Goal: Information Seeking & Learning: Compare options

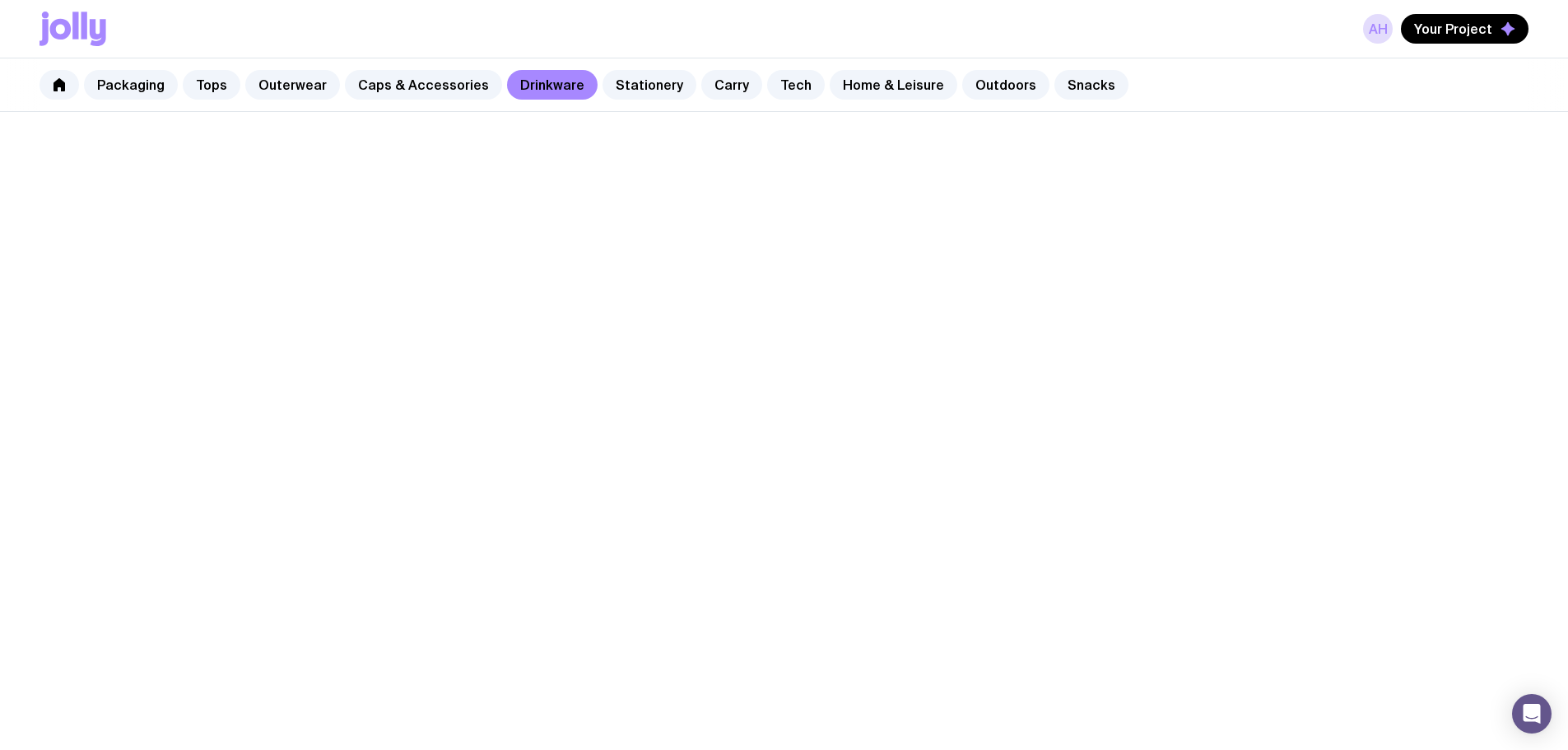
scroll to position [986, 0]
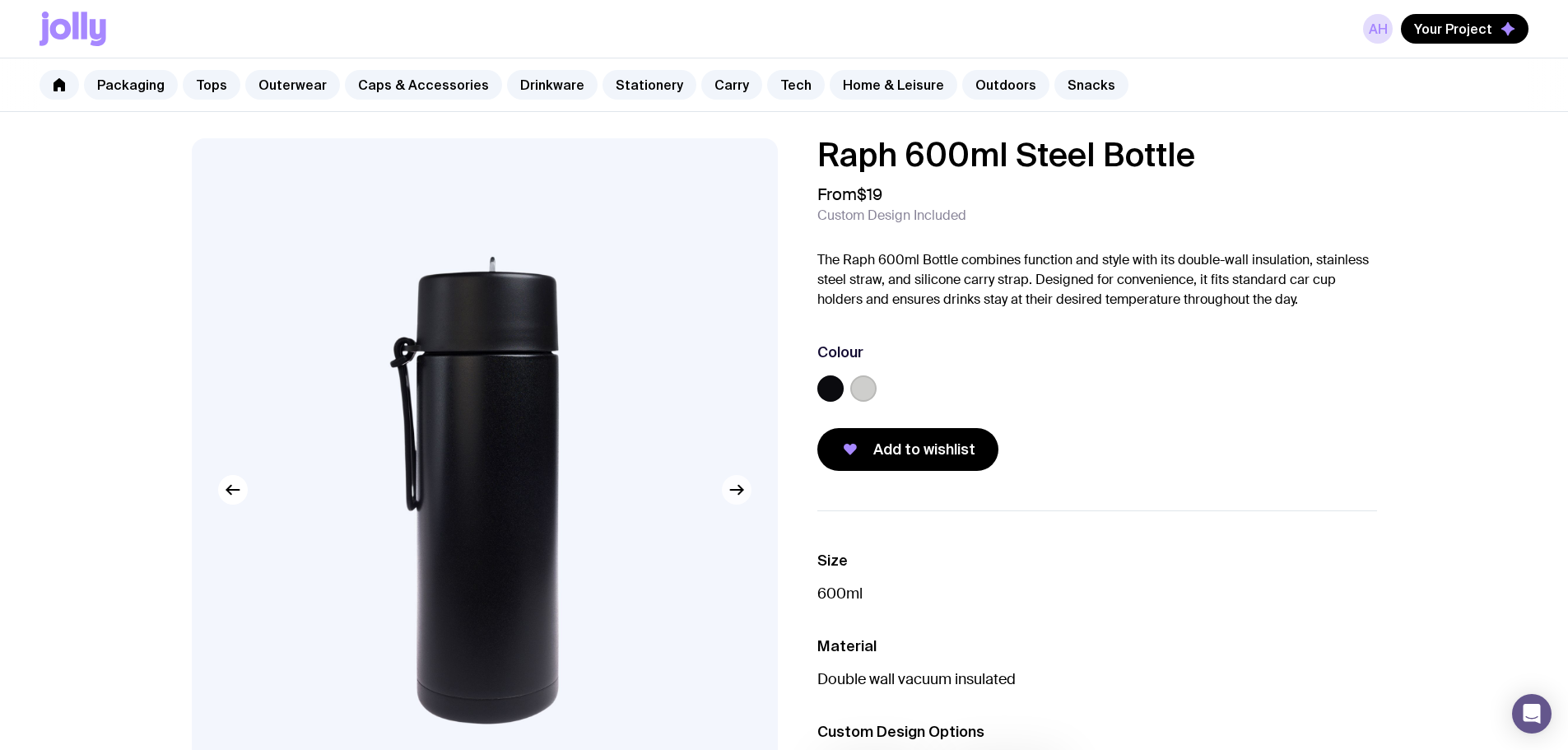
click at [739, 498] on icon "button" at bounding box center [736, 490] width 19 height 19
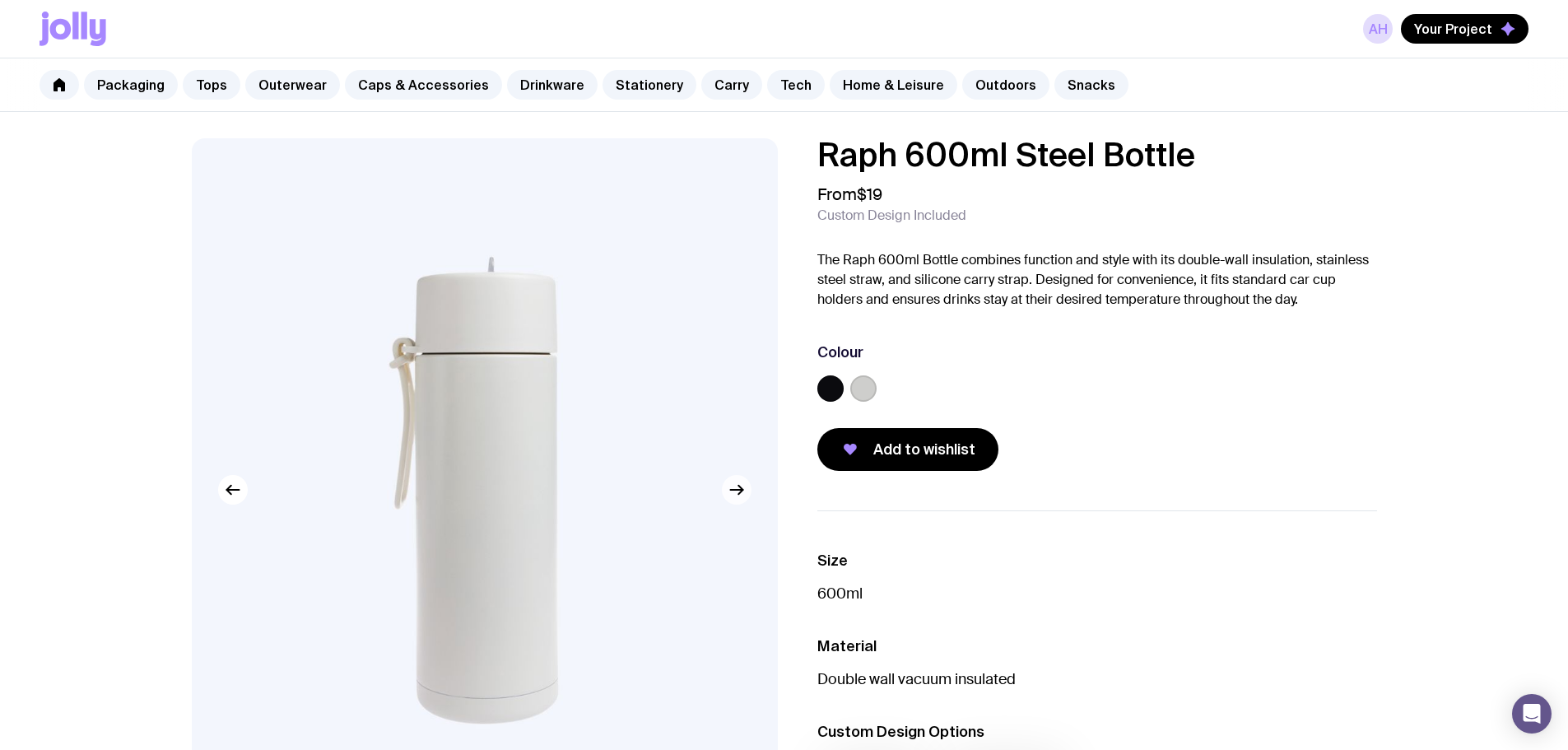
click at [739, 498] on icon "button" at bounding box center [736, 490] width 19 height 19
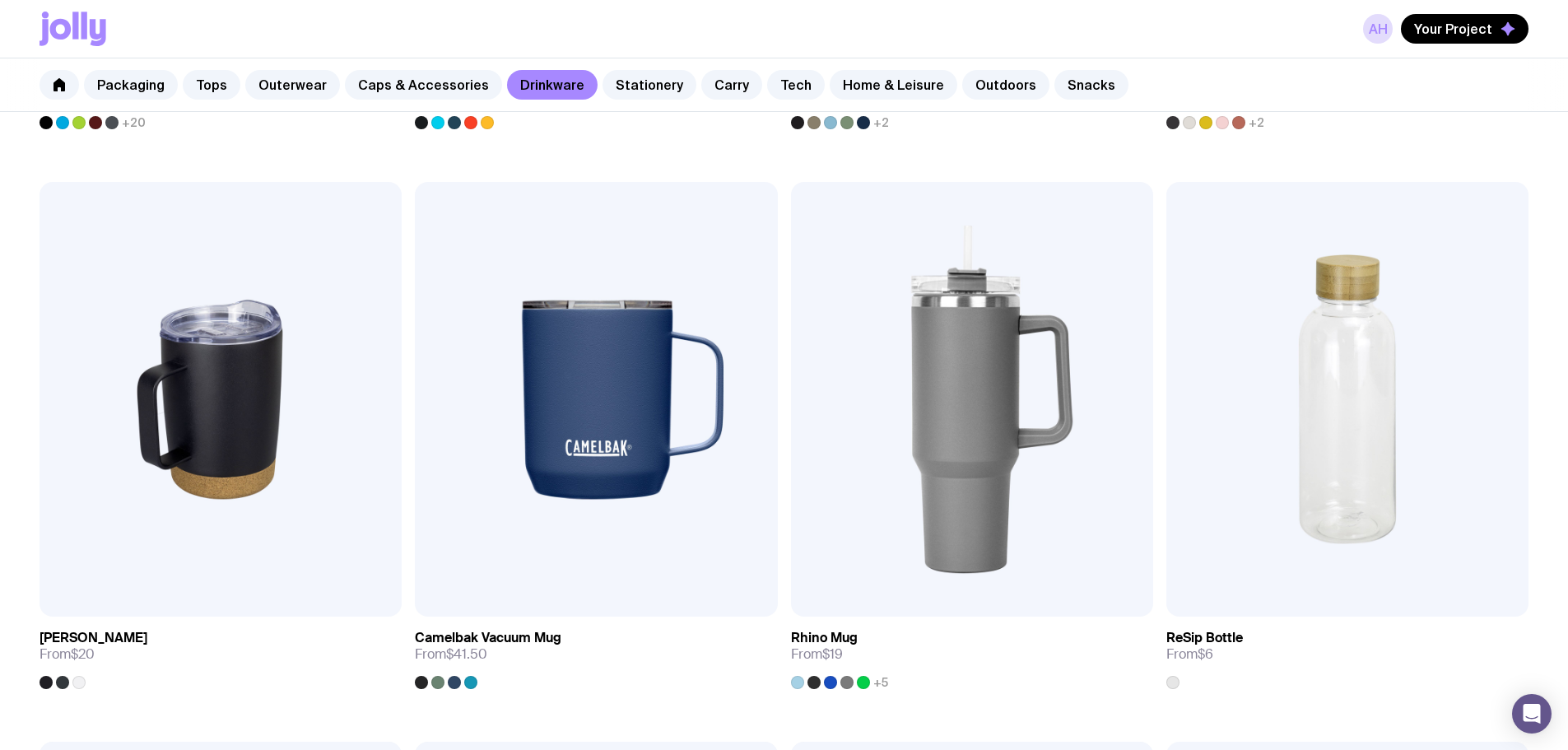
scroll to position [1397, 0]
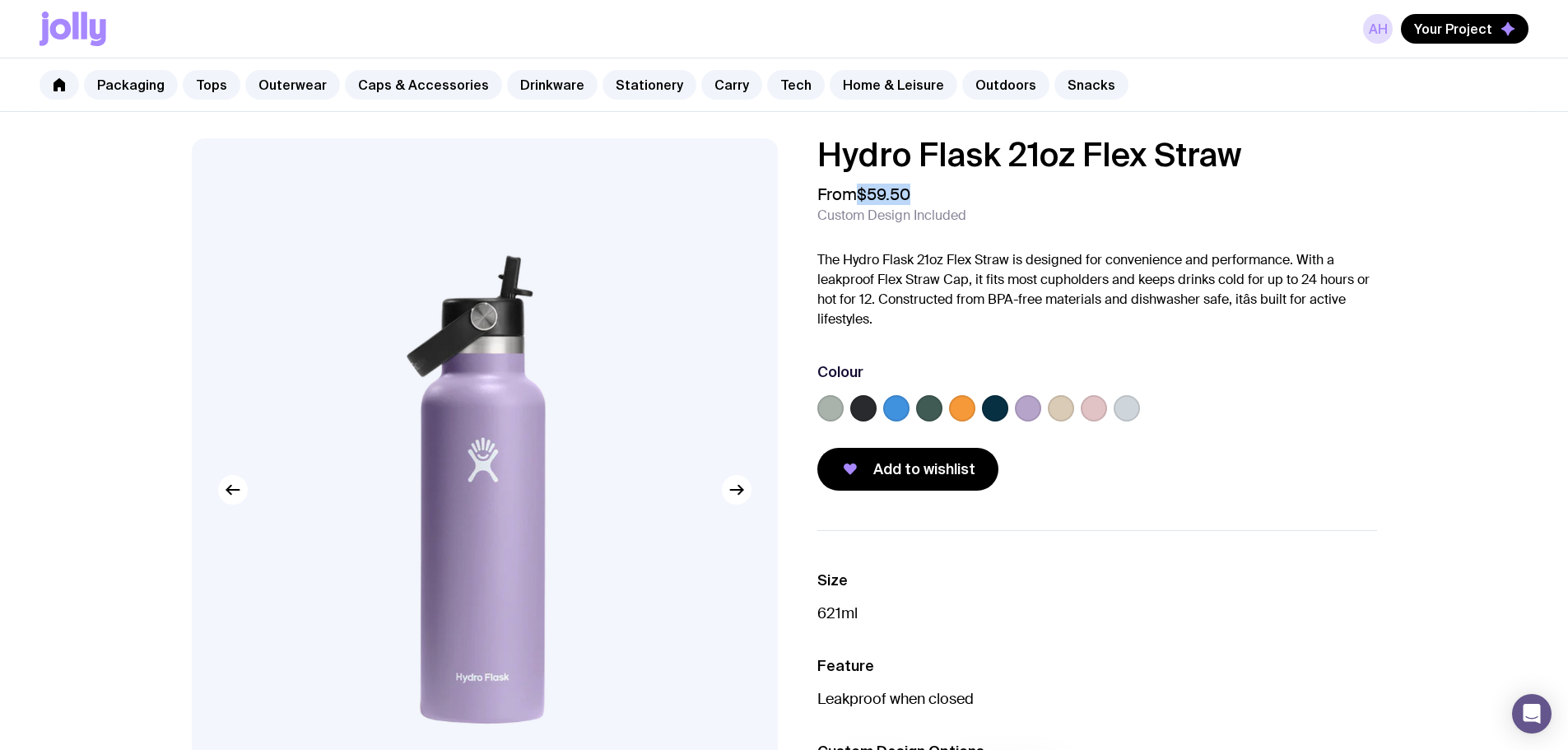
drag, startPoint x: 884, startPoint y: 193, endPoint x: 864, endPoint y: 196, distance: 20.2
click at [864, 196] on div "From $59.50 Custom Design Included" at bounding box center [1097, 204] width 560 height 40
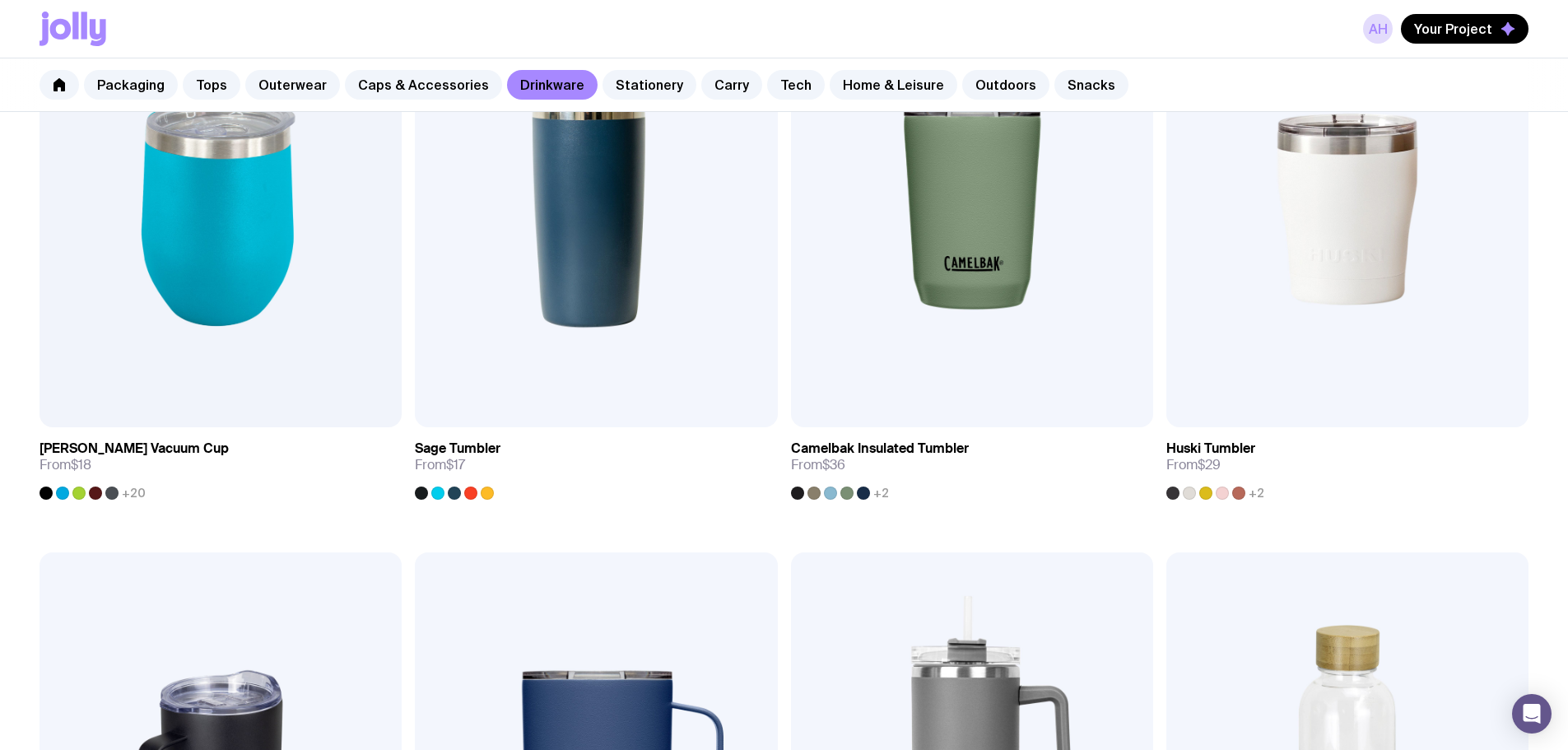
scroll to position [1026, 0]
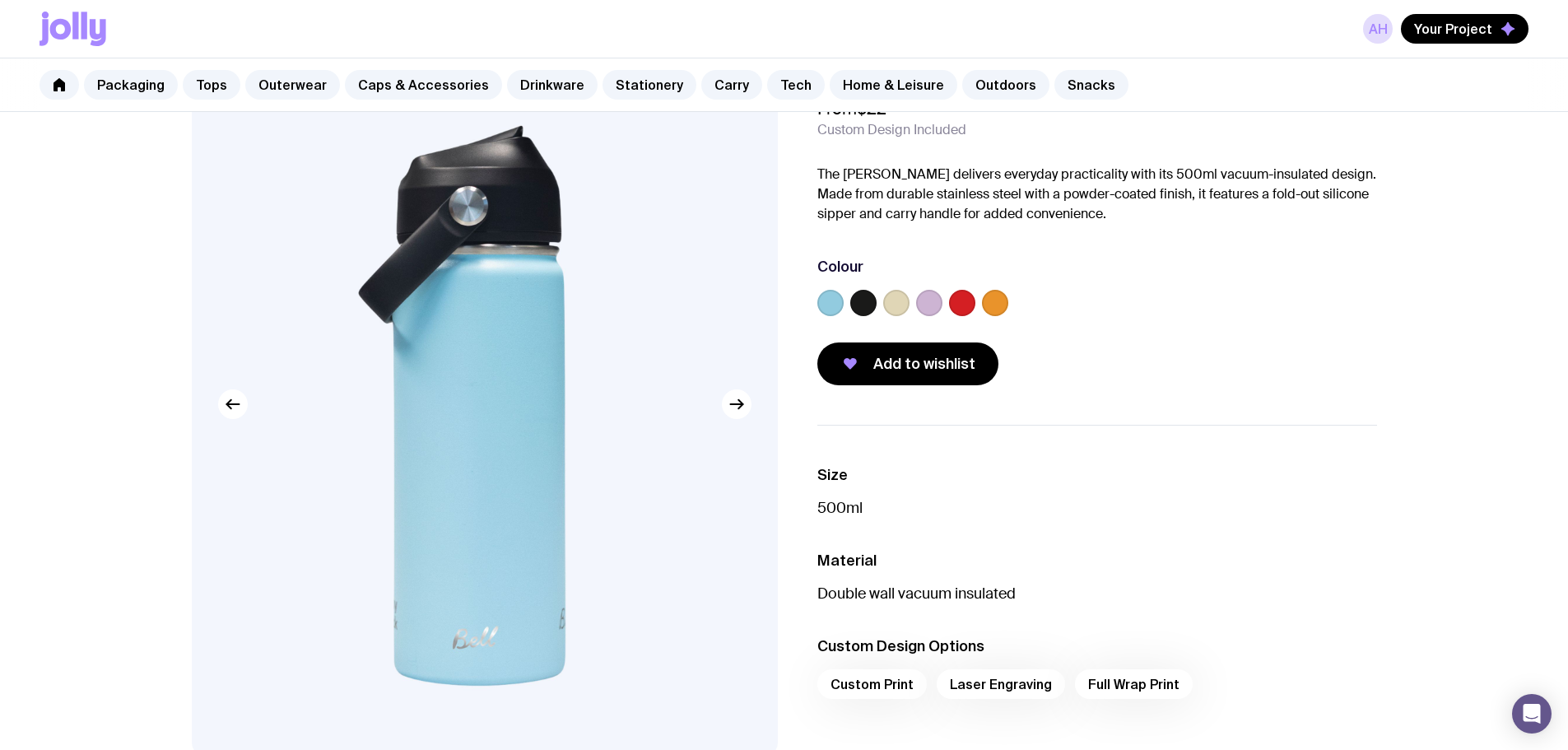
scroll to position [165, 0]
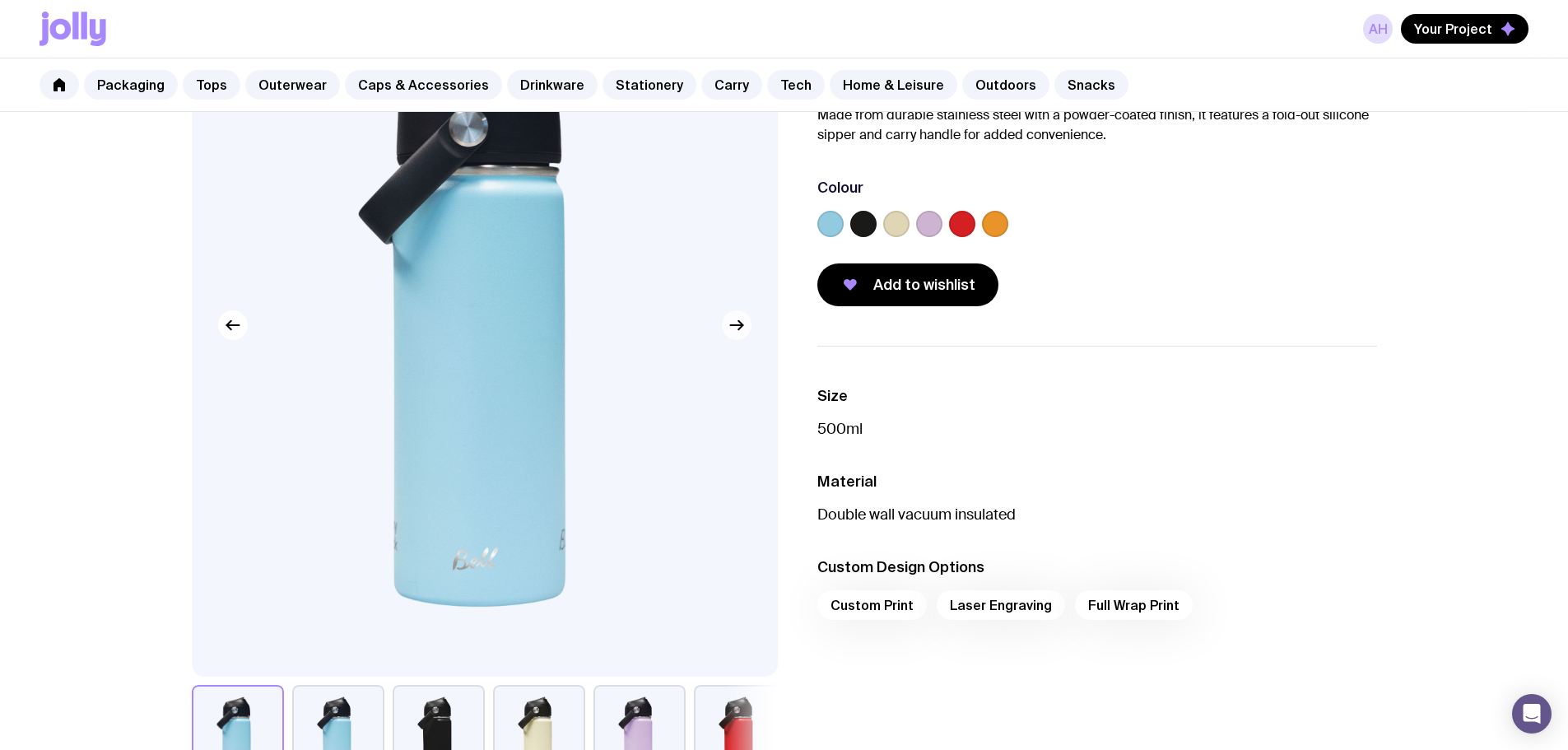
click at [741, 339] on button "button" at bounding box center [736, 325] width 30 height 30
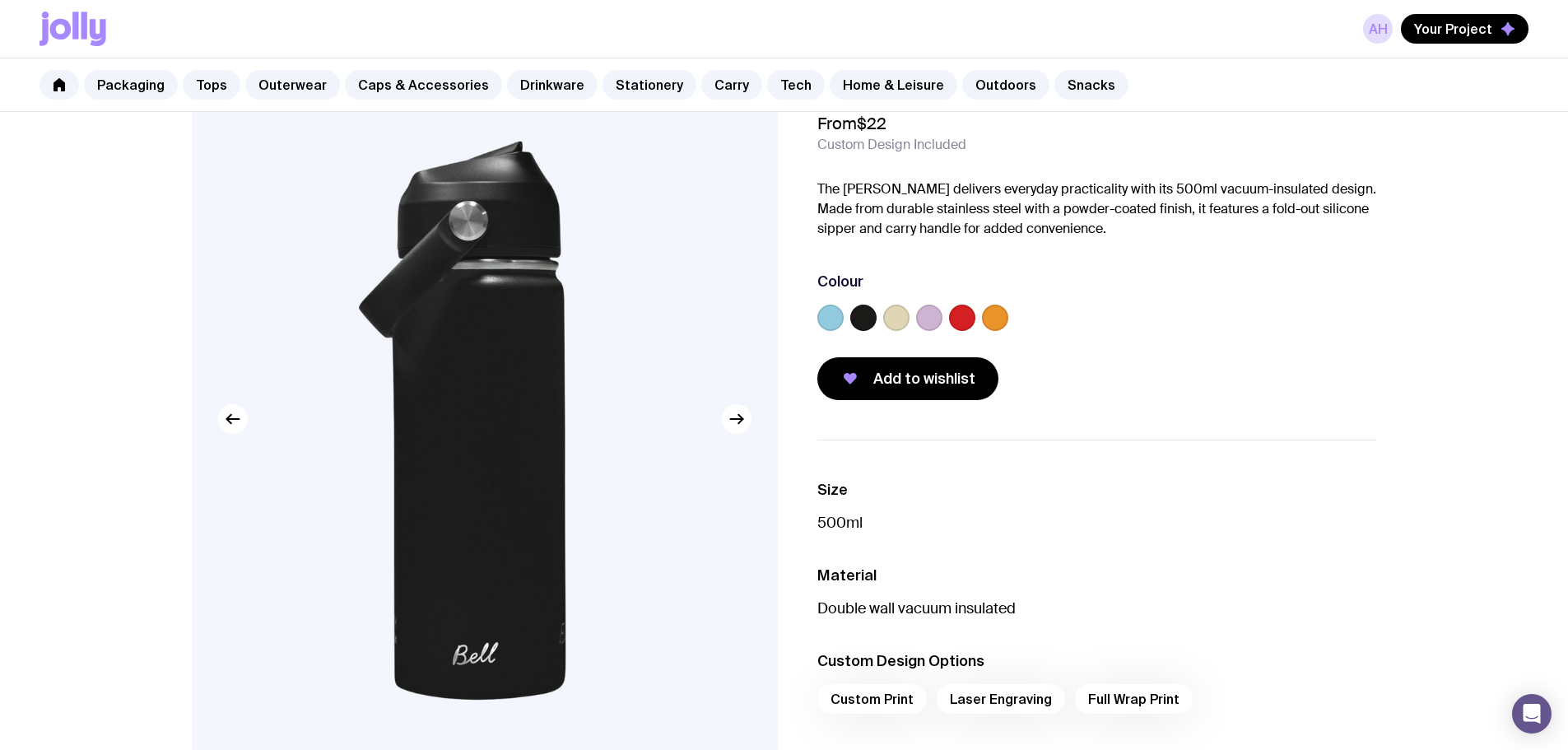
scroll to position [0, 0]
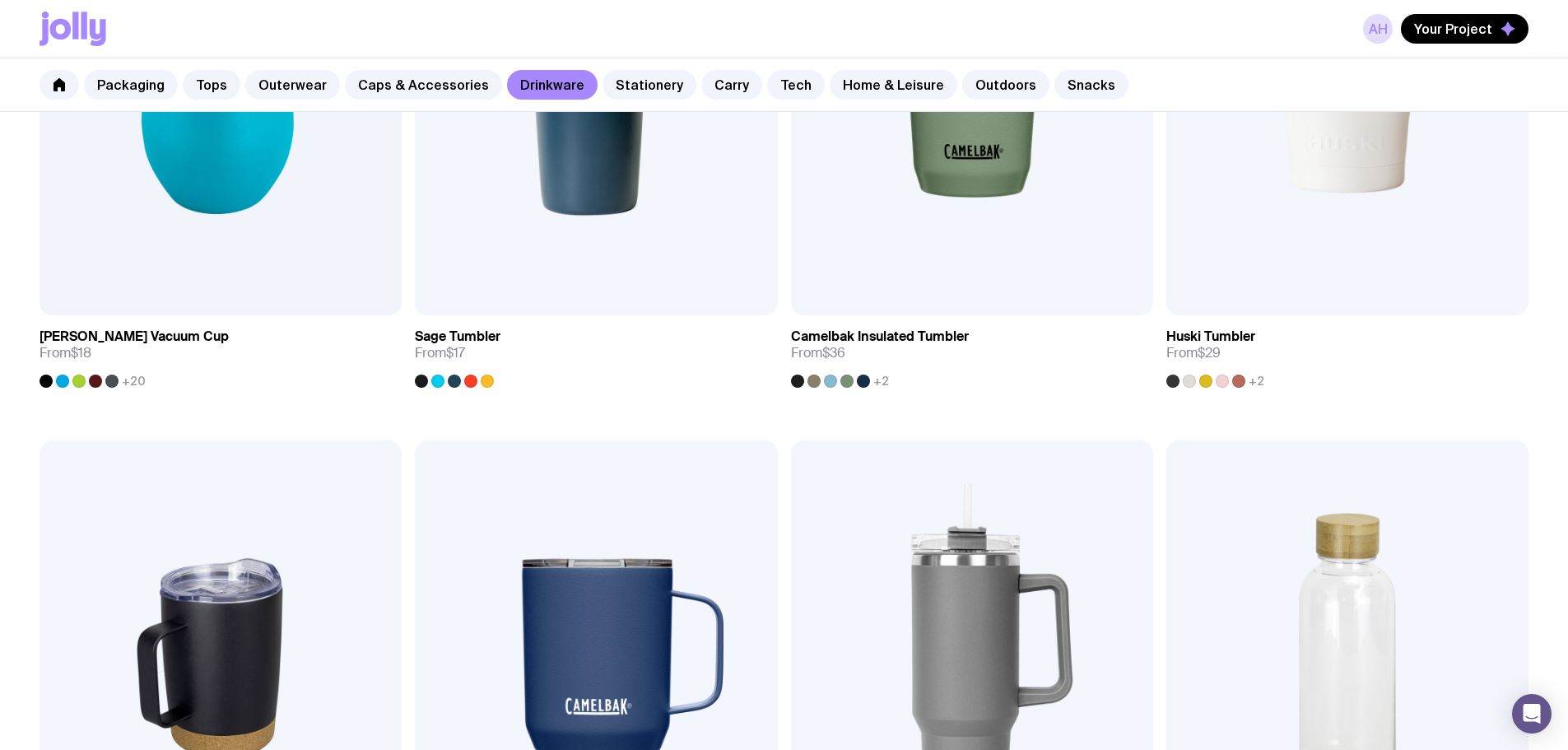
scroll to position [1108, 0]
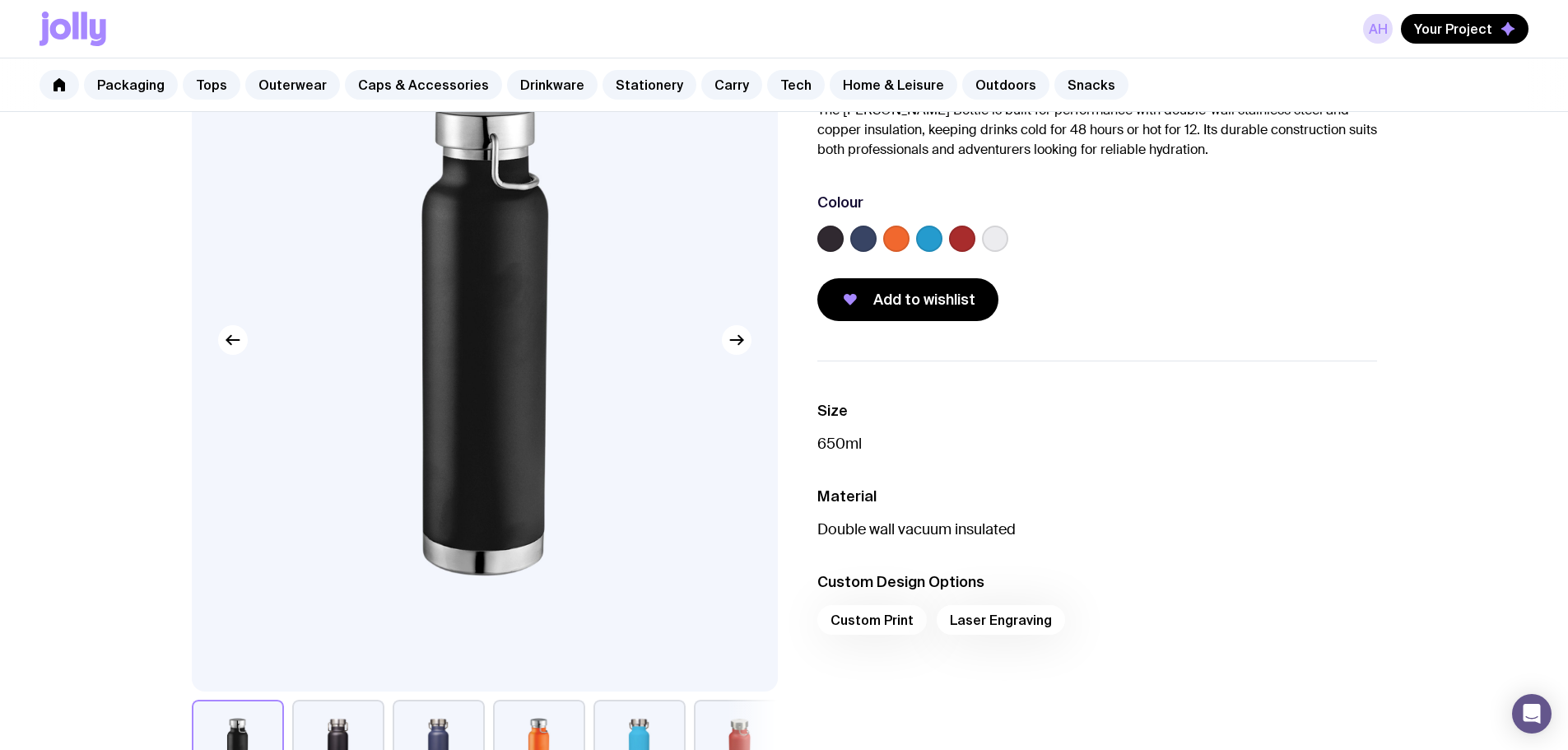
scroll to position [247, 0]
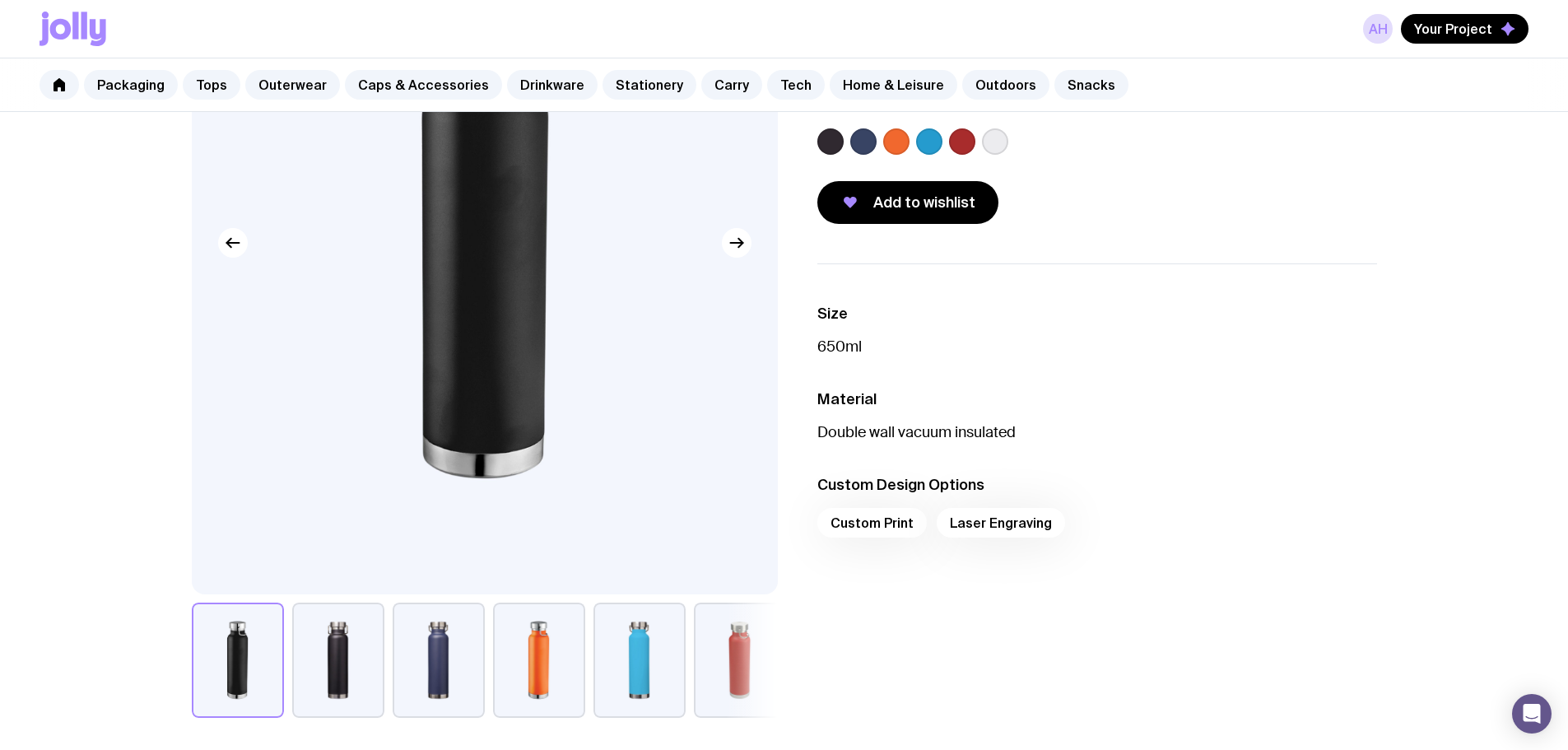
click at [564, 700] on button "button" at bounding box center [539, 660] width 92 height 115
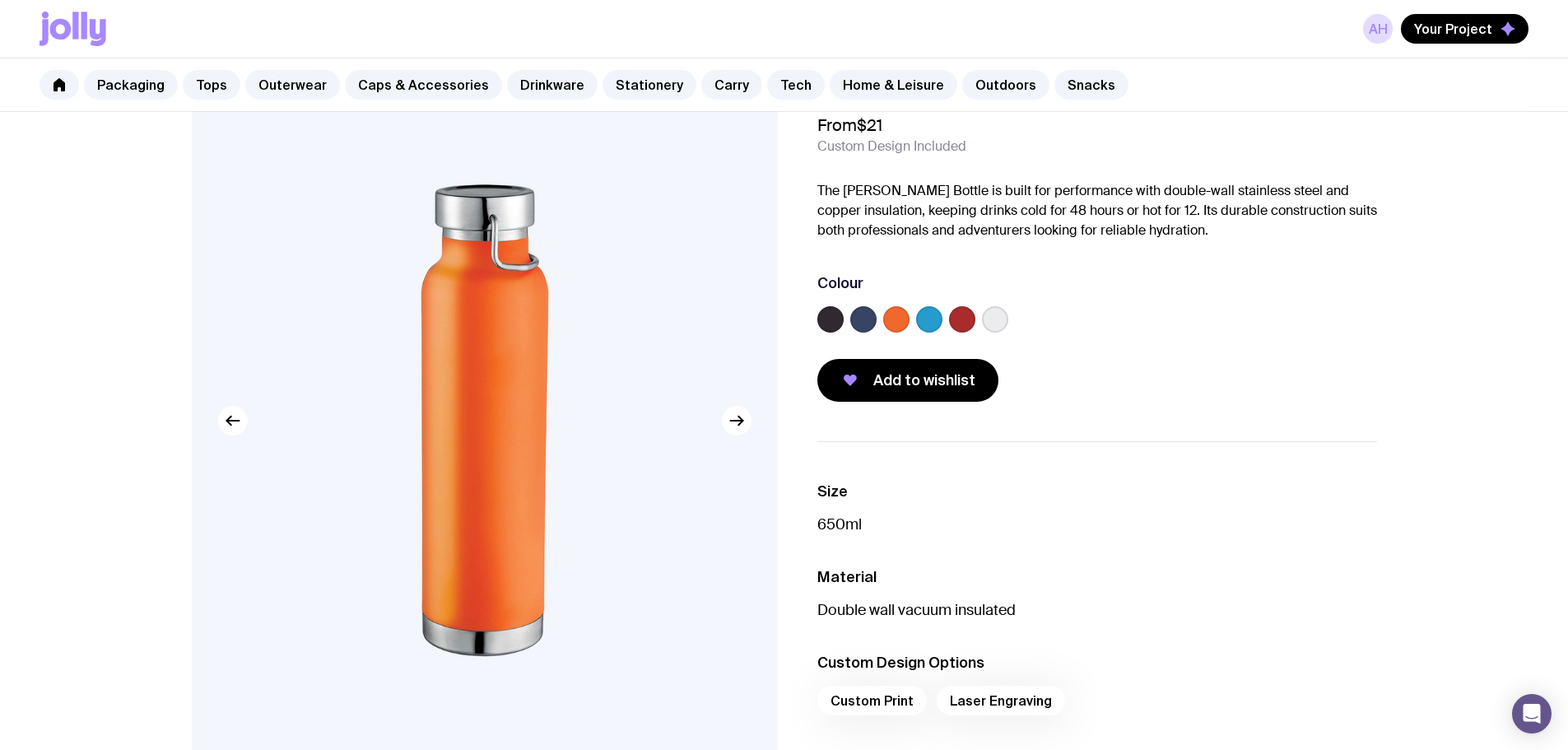
scroll to position [82, 0]
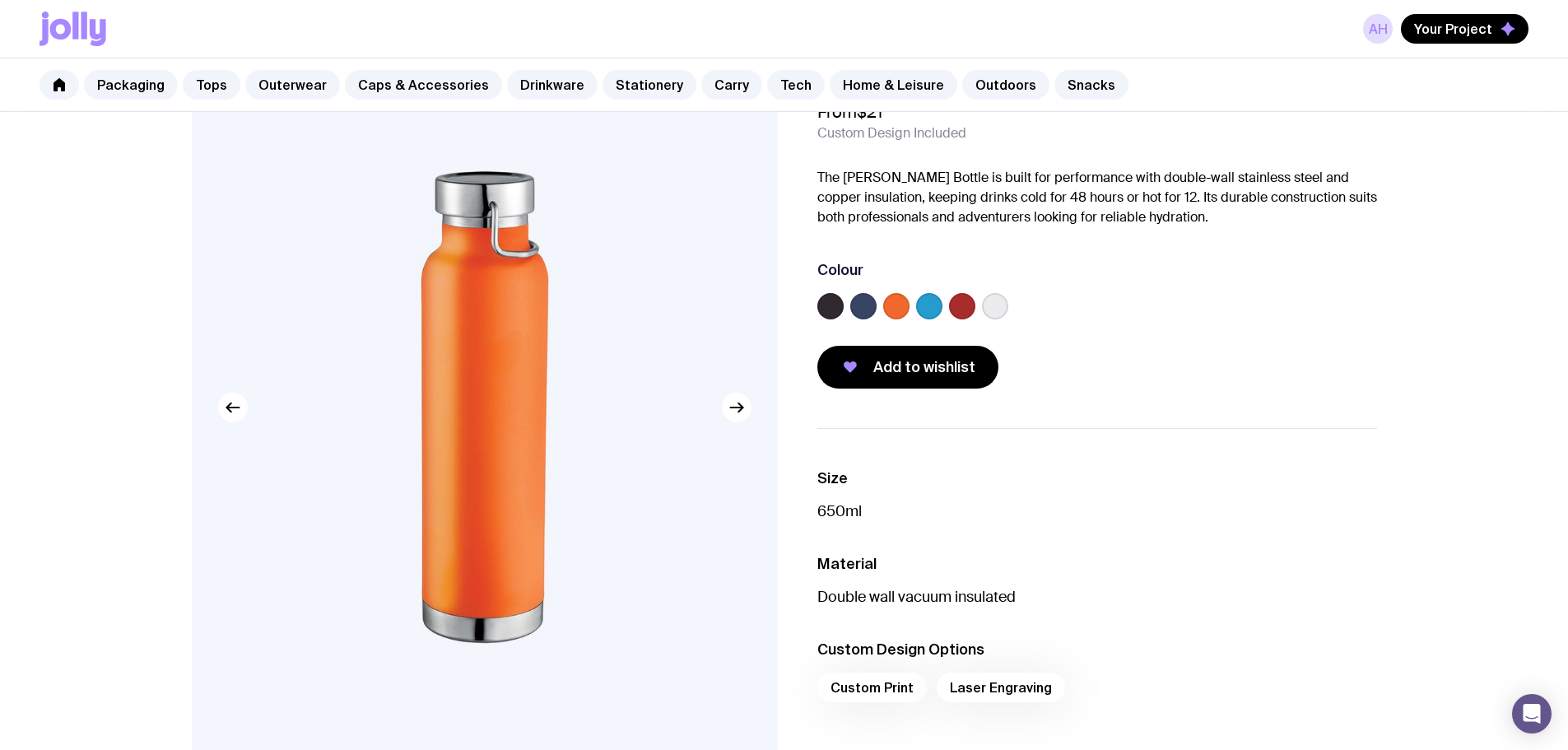
click at [860, 306] on label at bounding box center [864, 306] width 26 height 26
click at [0, 0] on input "radio" at bounding box center [0, 0] width 0 height 0
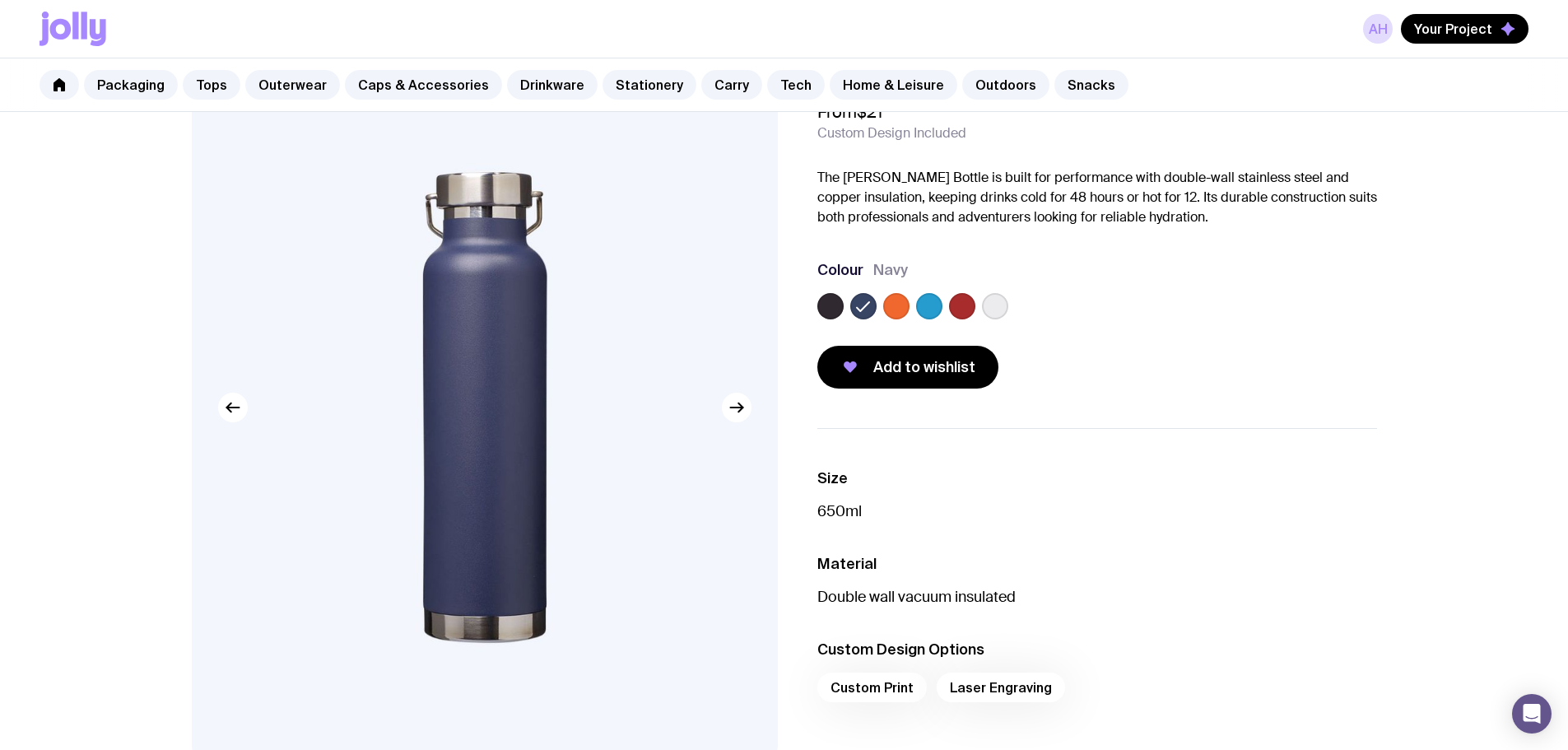
click at [970, 307] on label at bounding box center [962, 306] width 26 height 26
click at [0, 0] on input "radio" at bounding box center [0, 0] width 0 height 0
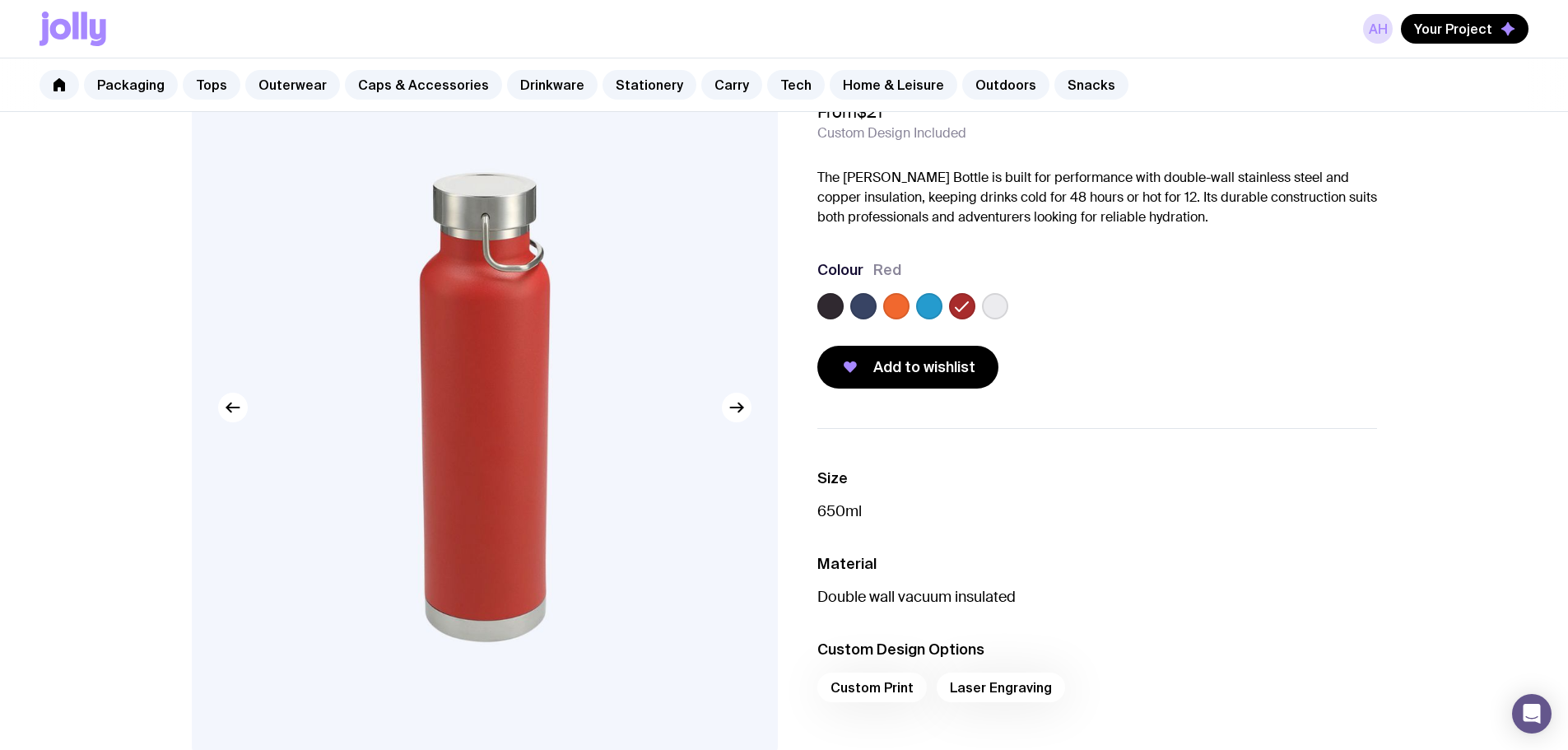
click at [917, 318] on div at bounding box center [929, 306] width 26 height 26
click at [927, 312] on label at bounding box center [929, 306] width 26 height 26
click at [0, 0] on input "radio" at bounding box center [0, 0] width 0 height 0
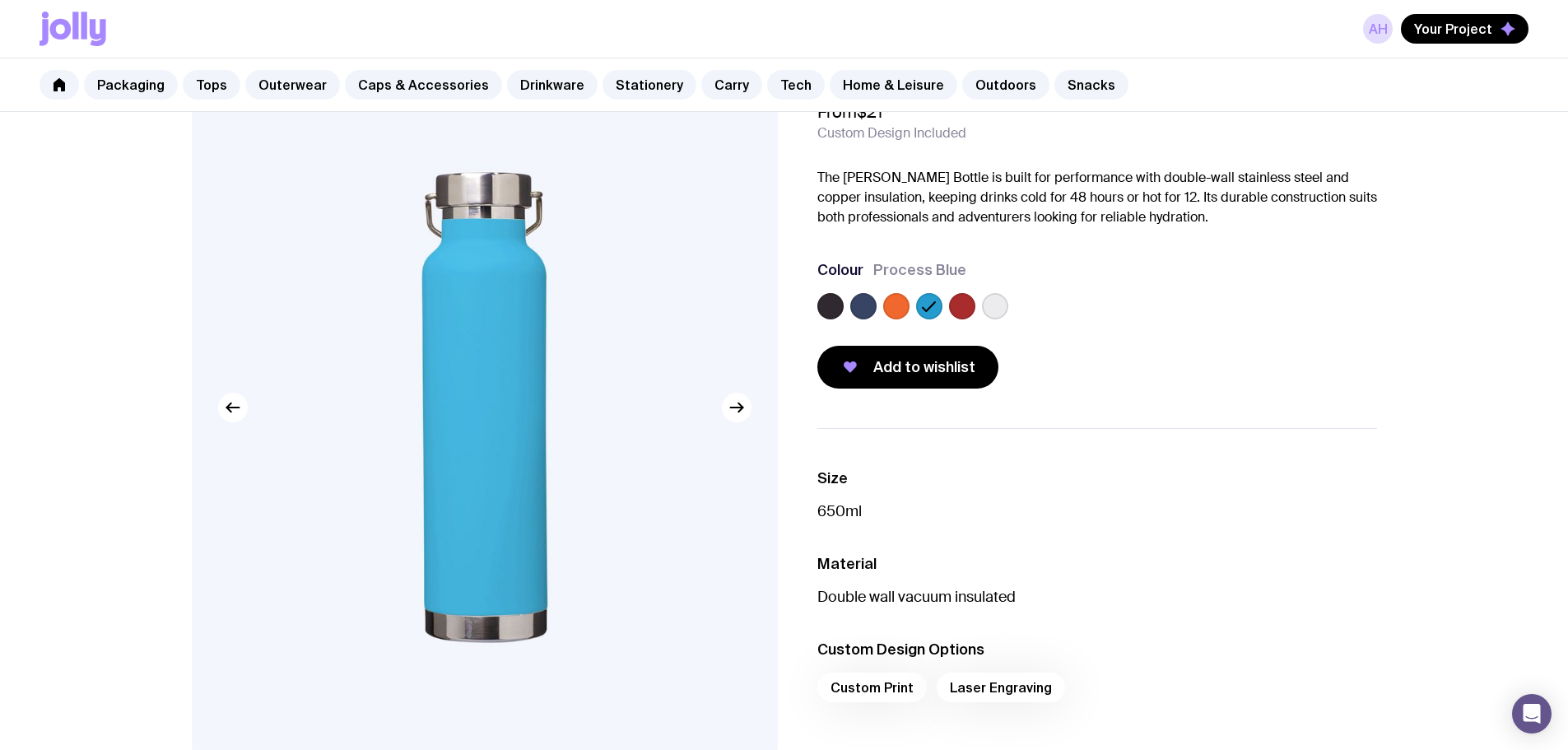
click at [887, 313] on label at bounding box center [896, 306] width 26 height 26
click at [0, 0] on input "radio" at bounding box center [0, 0] width 0 height 0
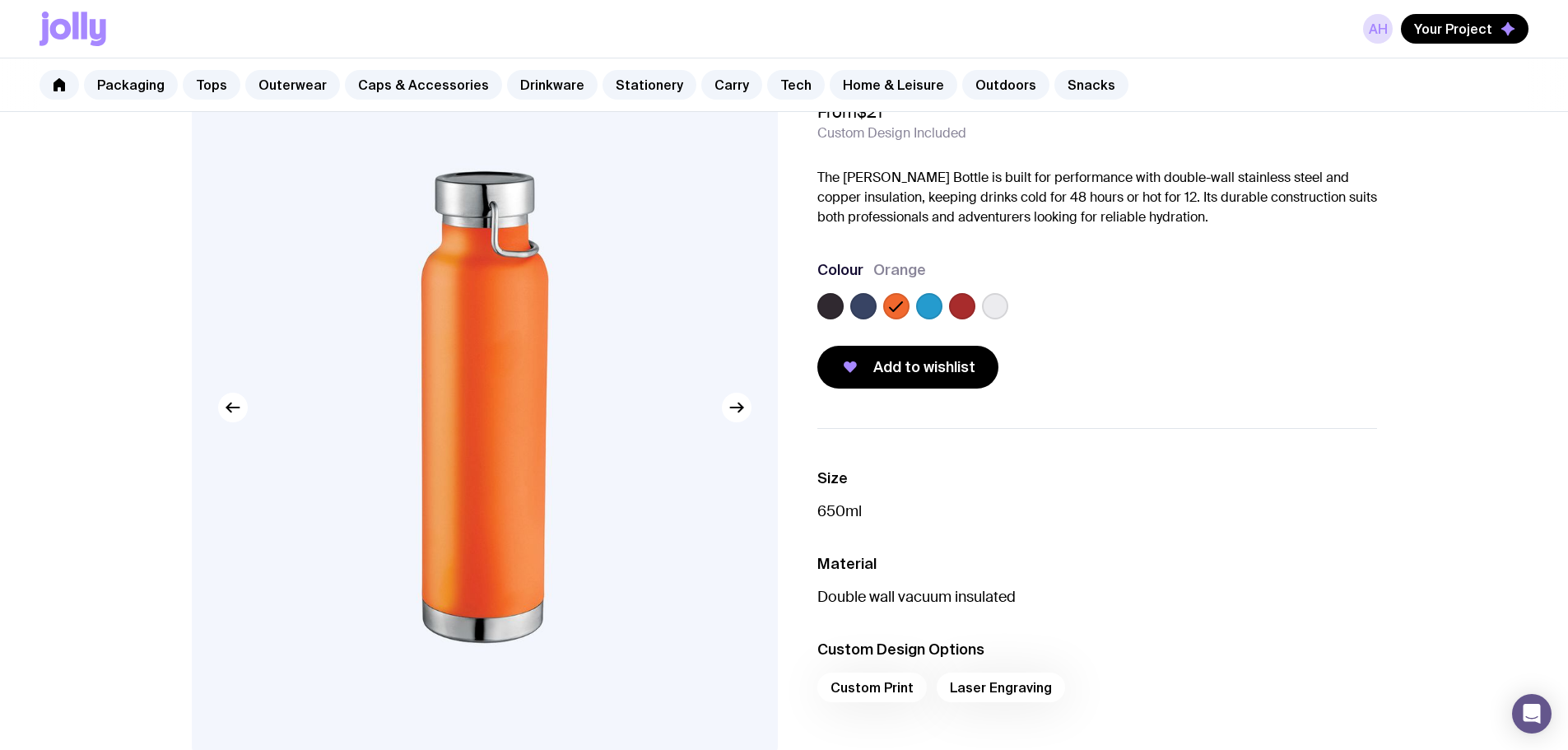
click at [858, 307] on label at bounding box center [864, 306] width 26 height 26
click at [0, 0] on input "radio" at bounding box center [0, 0] width 0 height 0
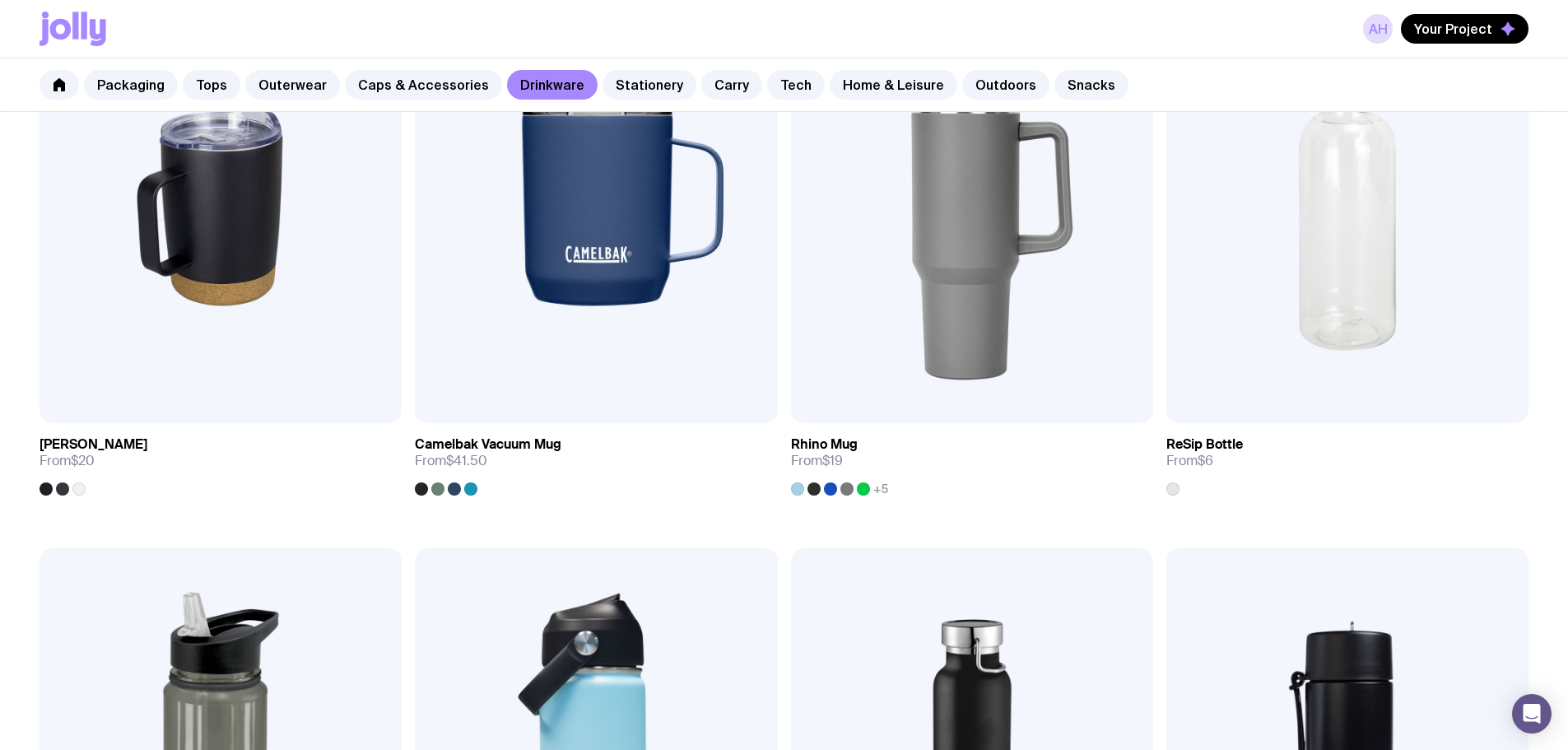
scroll to position [1562, 0]
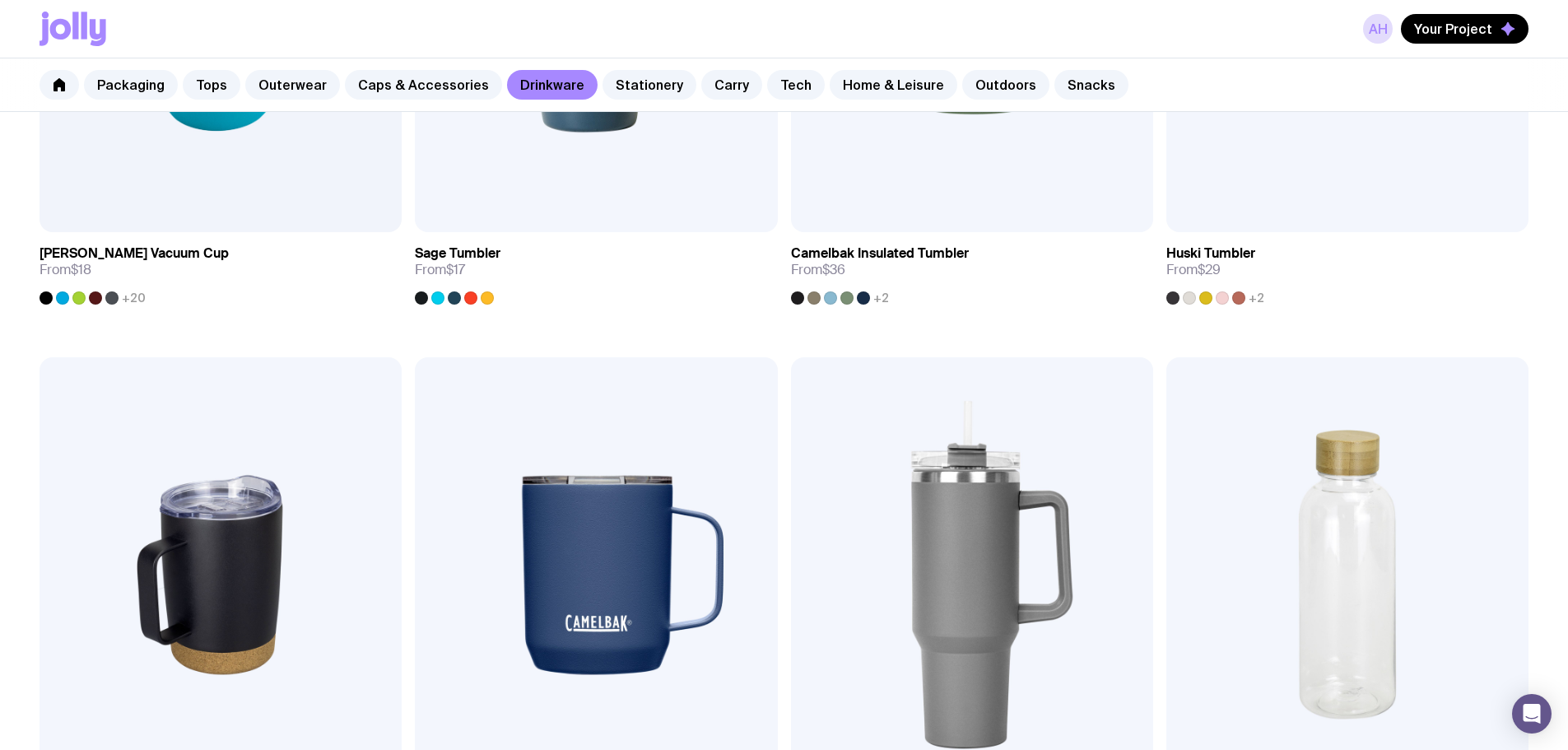
scroll to position [1026, 0]
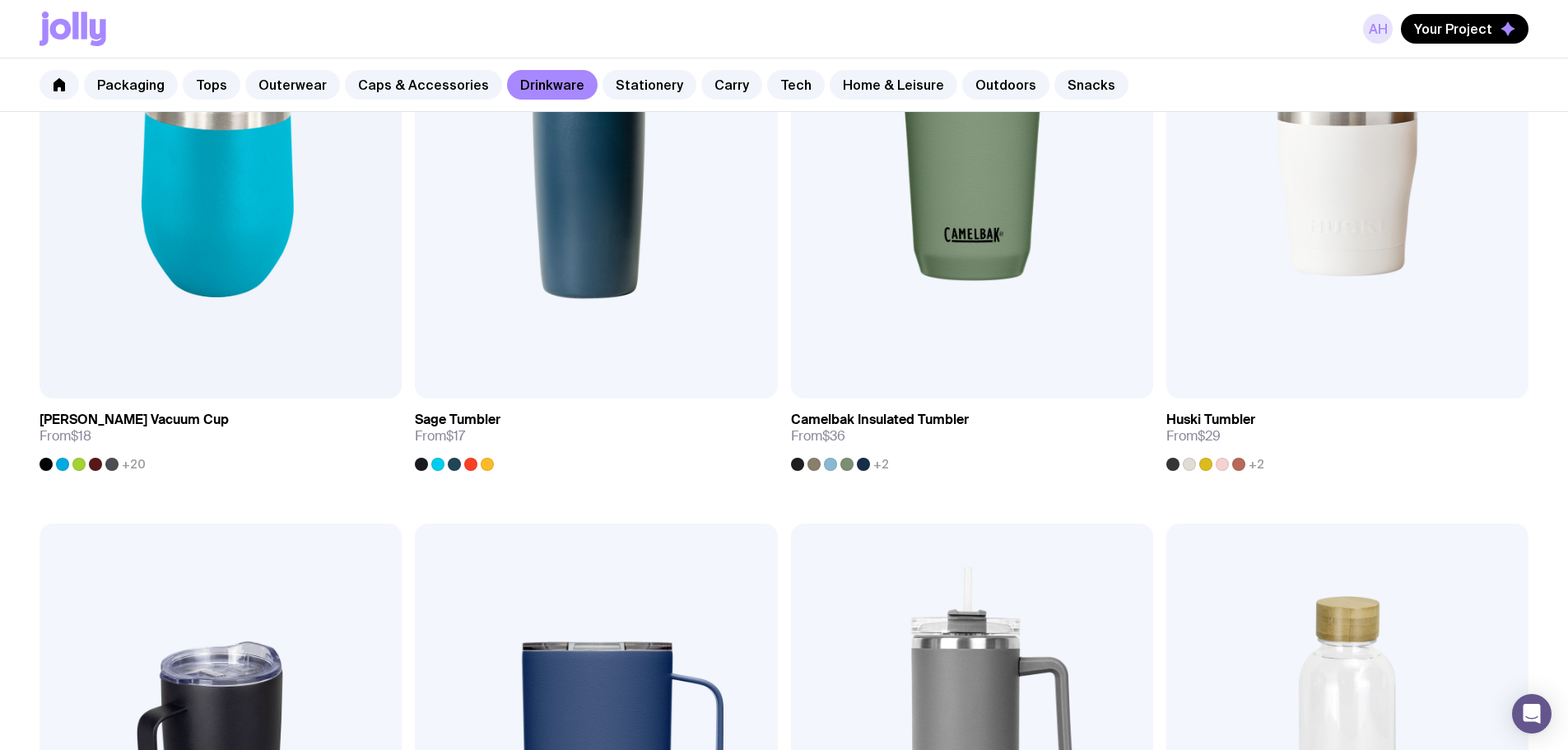
click at [1378, 29] on link "AH" at bounding box center [1378, 28] width 30 height 30
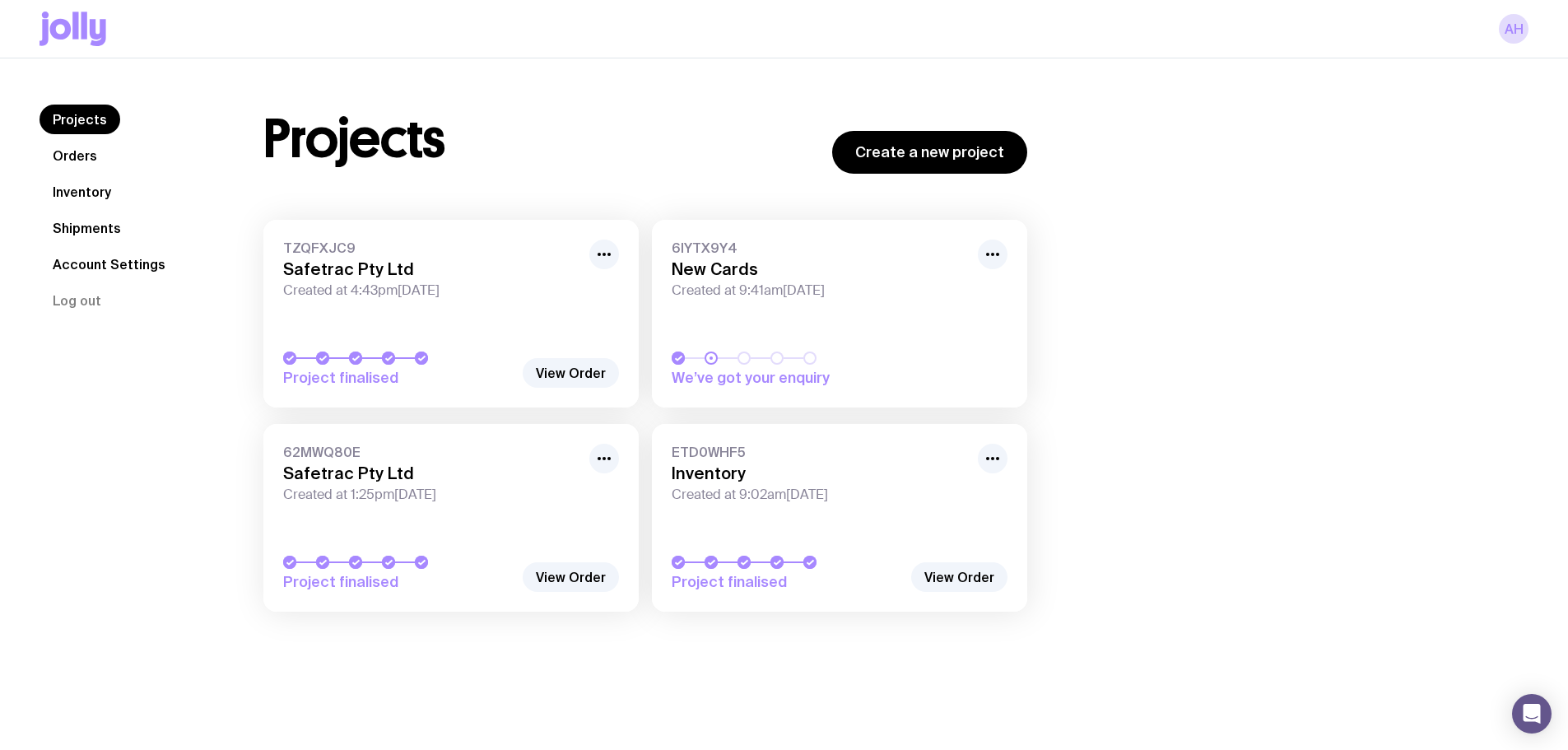
click at [86, 189] on link "Inventory" at bounding box center [82, 191] width 84 height 30
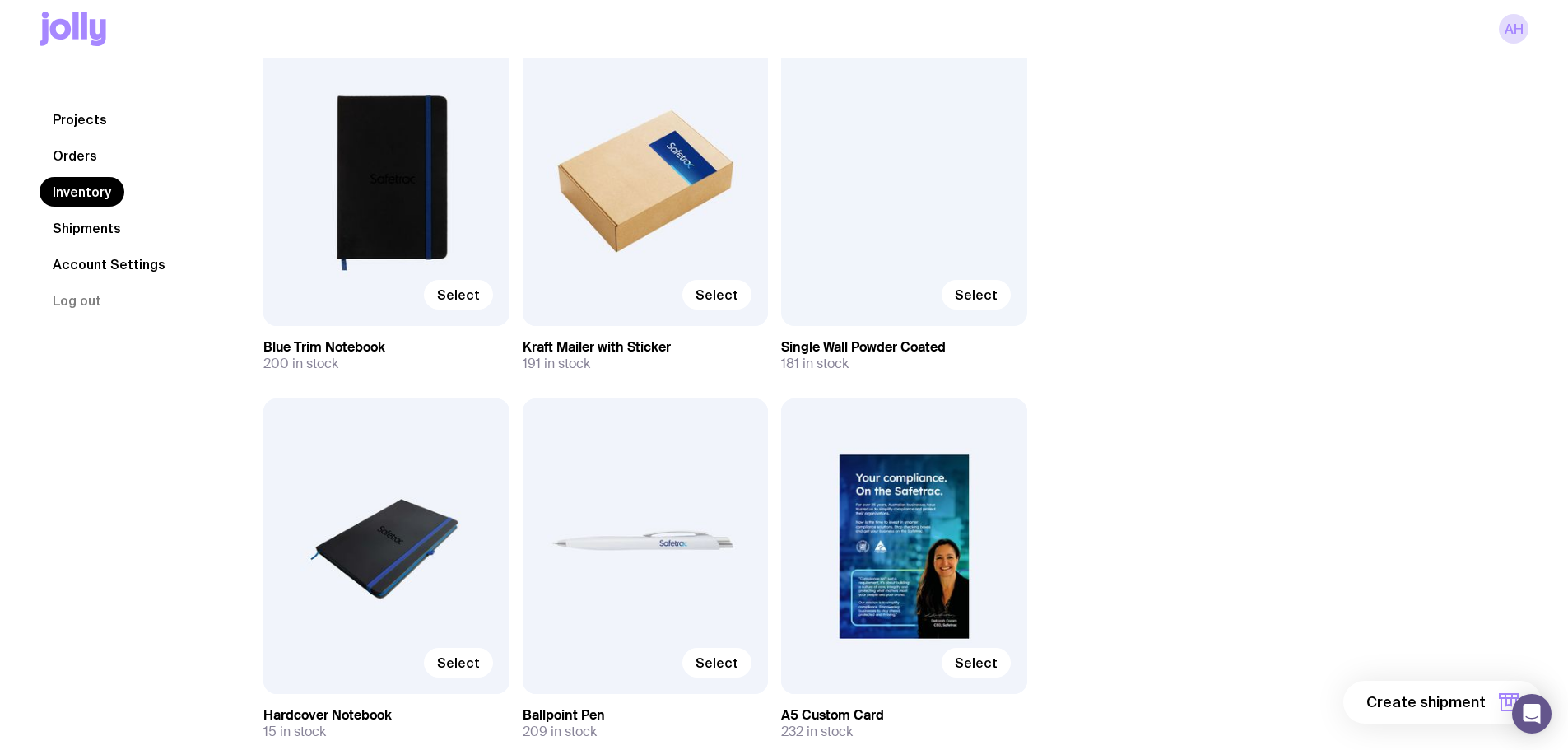
scroll to position [247, 0]
